Goal: Transaction & Acquisition: Obtain resource

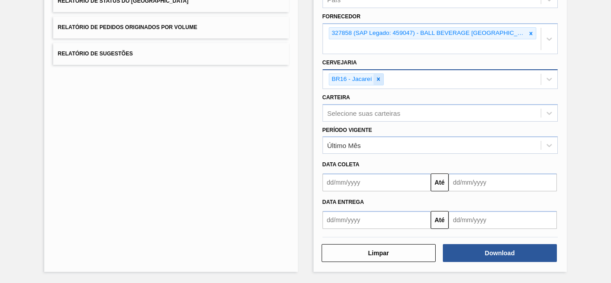
click at [377, 82] on icon at bounding box center [378, 79] width 6 height 6
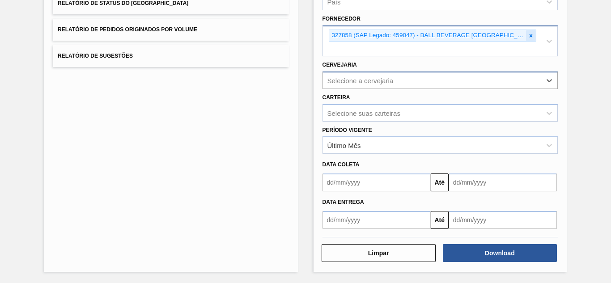
click at [526, 35] on div at bounding box center [531, 35] width 10 height 11
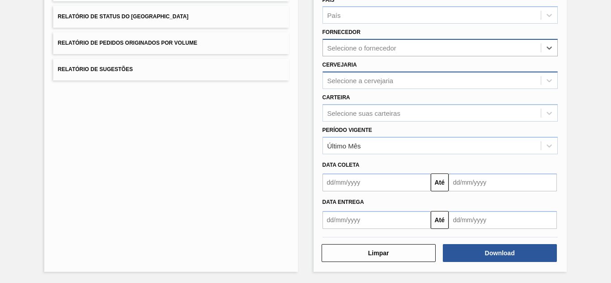
paste input "320622"
type input "320622"
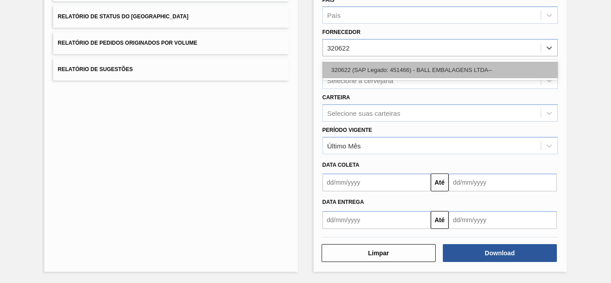
click at [347, 67] on div "320622 (SAP Legado: 451466) - BALL EMBALAGENS LTDA--" at bounding box center [440, 70] width 235 height 17
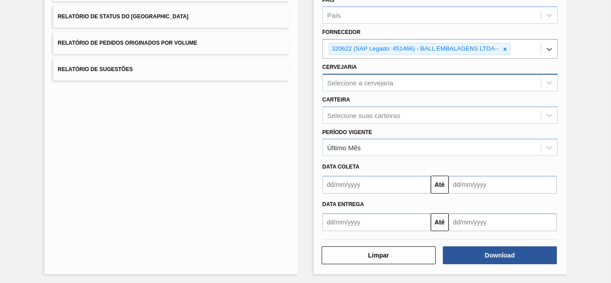
scroll to position [133, 0]
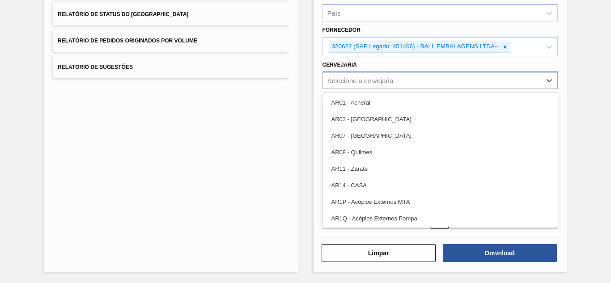
click at [349, 82] on div "Selecione a cervejaria" at bounding box center [360, 80] width 66 height 8
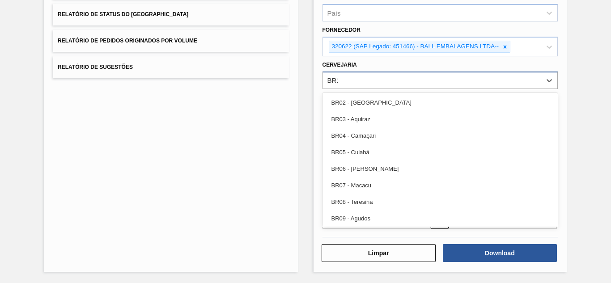
type input "BR11"
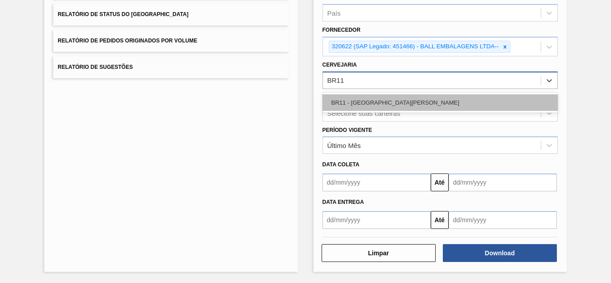
click at [355, 97] on div "BR11 - [GEOGRAPHIC_DATA][PERSON_NAME]" at bounding box center [440, 102] width 235 height 17
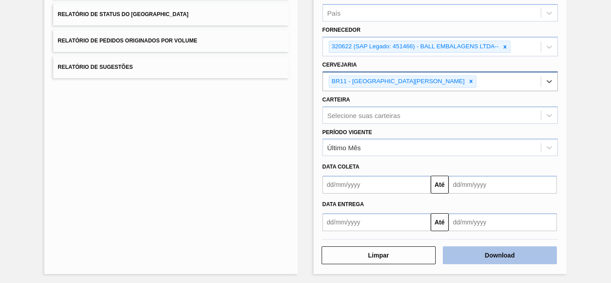
click at [470, 254] on button "Download" at bounding box center [500, 255] width 114 height 18
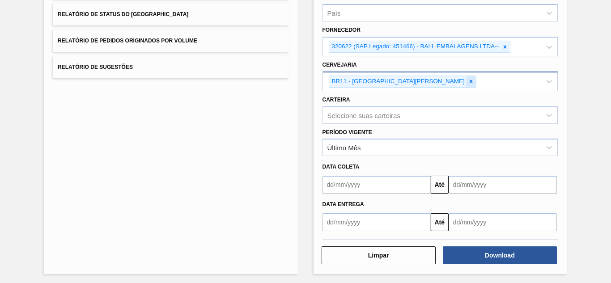
click at [468, 83] on icon at bounding box center [471, 81] width 6 height 6
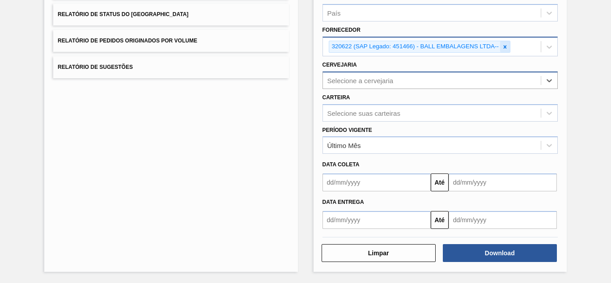
click at [502, 47] on icon at bounding box center [505, 47] width 6 height 6
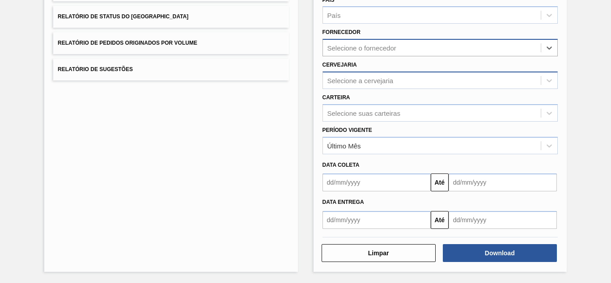
paste input "320622"
type input "320622"
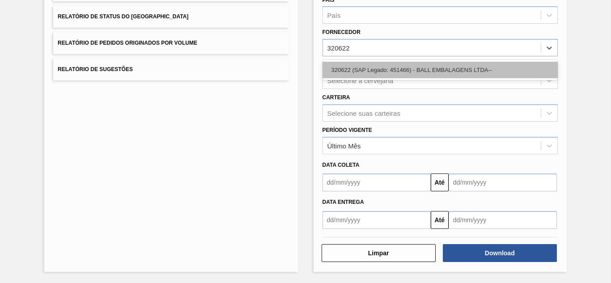
click at [357, 69] on div "320622 (SAP Legado: 451466) - BALL EMBALAGENS LTDA--" at bounding box center [440, 70] width 235 height 17
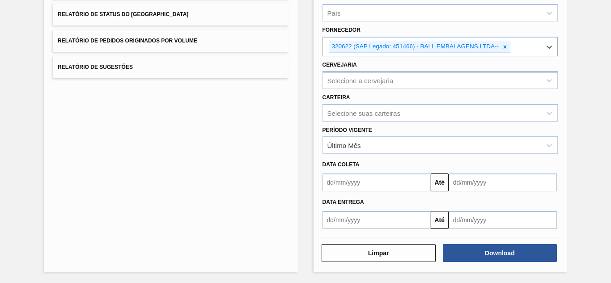
click at [354, 75] on div "Selecione a cervejaria" at bounding box center [432, 80] width 218 height 13
click at [340, 83] on div "Selecione a cervejaria" at bounding box center [360, 80] width 66 height 8
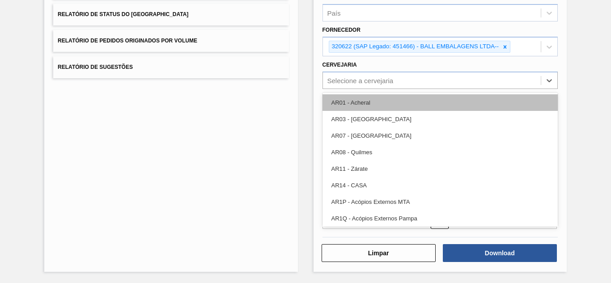
paste input "BR11"
type input "BR11"
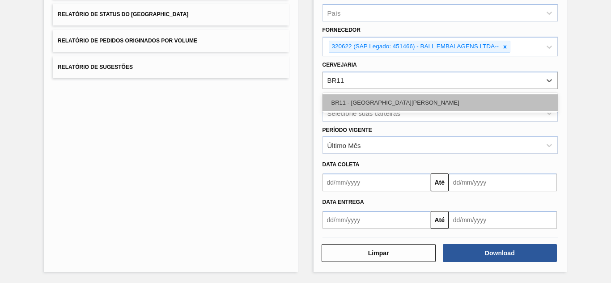
click at [346, 101] on div "BR11 - [GEOGRAPHIC_DATA][PERSON_NAME]" at bounding box center [440, 102] width 235 height 17
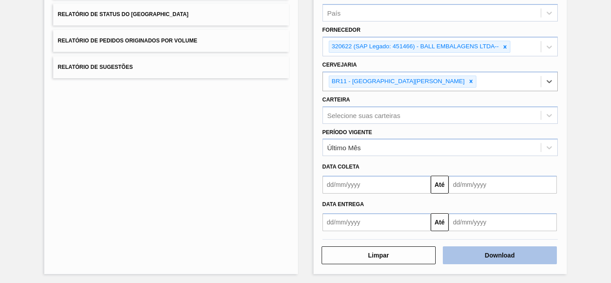
click at [476, 258] on button "Download" at bounding box center [500, 255] width 114 height 18
